Goal: Complete application form

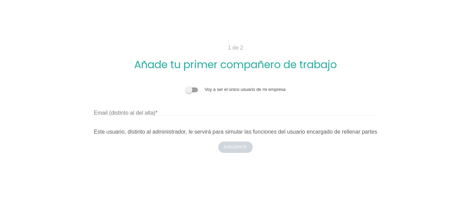
click at [195, 90] on span at bounding box center [192, 90] width 12 height 5
click at [186, 86] on input "checkbox" at bounding box center [186, 86] width 0 height 0
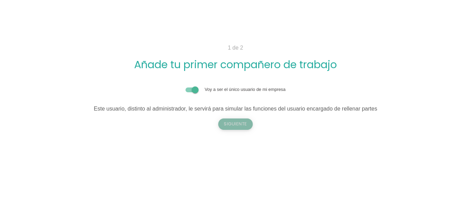
click at [235, 127] on button "Siguiente" at bounding box center [235, 124] width 35 height 11
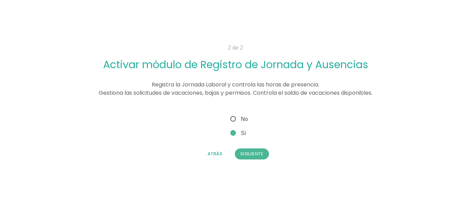
click at [233, 119] on span "No" at bounding box center [238, 119] width 19 height 9
click at [233, 119] on input "No" at bounding box center [231, 117] width 4 height 4
radio input "true"
click at [248, 157] on button "Siguiente" at bounding box center [252, 154] width 35 height 11
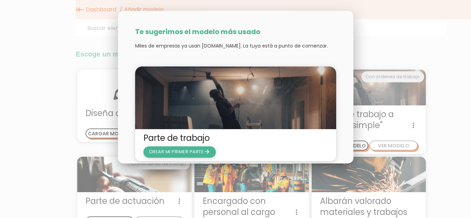
click at [197, 150] on span "CREAR MI PRIMER PARTE arrow_forward" at bounding box center [180, 152] width 62 height 7
